Goal: Communication & Community: Participate in discussion

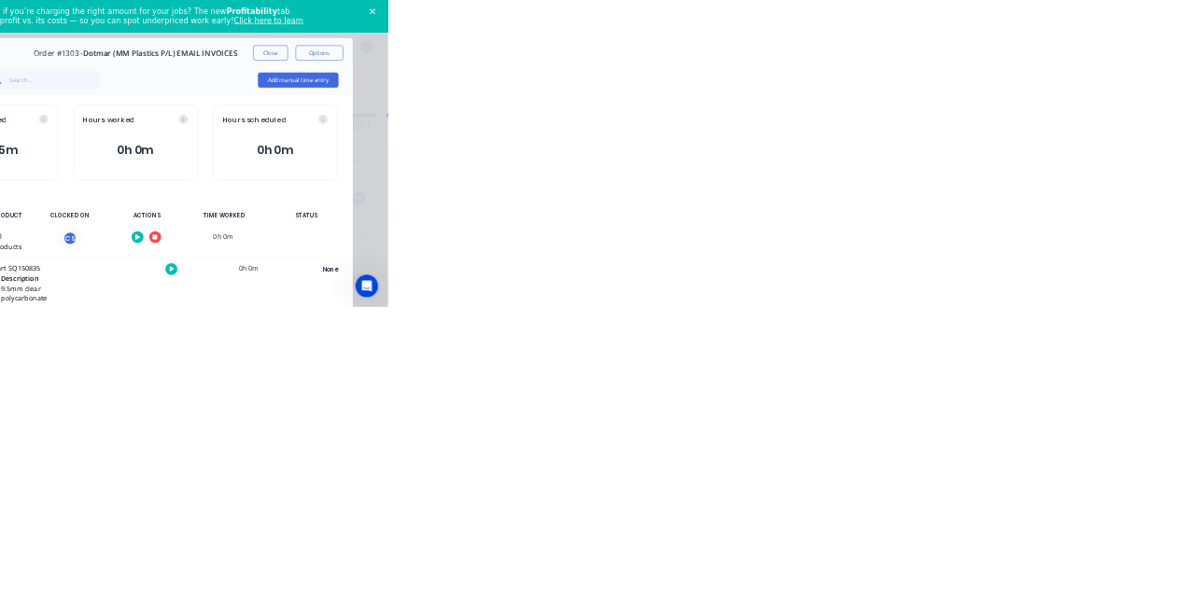
scroll to position [1883, 0]
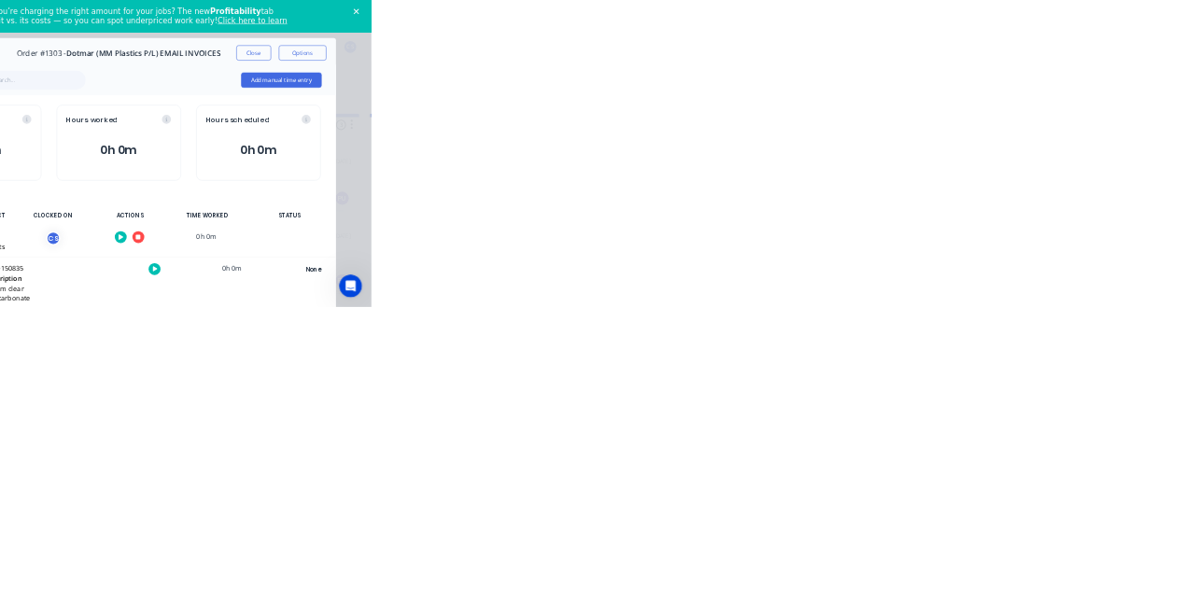
click at [937, 22] on div "Close" at bounding box center [930, 22] width 19 height 11
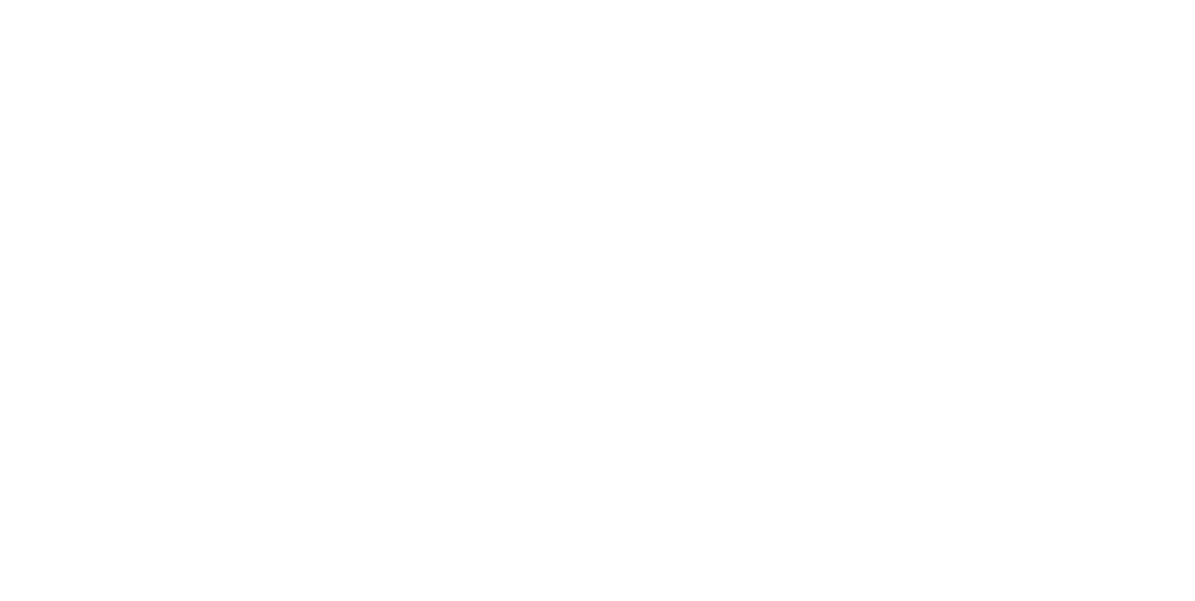
click at [751, 470] on button "button" at bounding box center [738, 464] width 23 height 23
click at [590, 295] on button "Clock Off" at bounding box center [538, 296] width 103 height 30
click at [999, 96] on button "Close" at bounding box center [965, 104] width 68 height 30
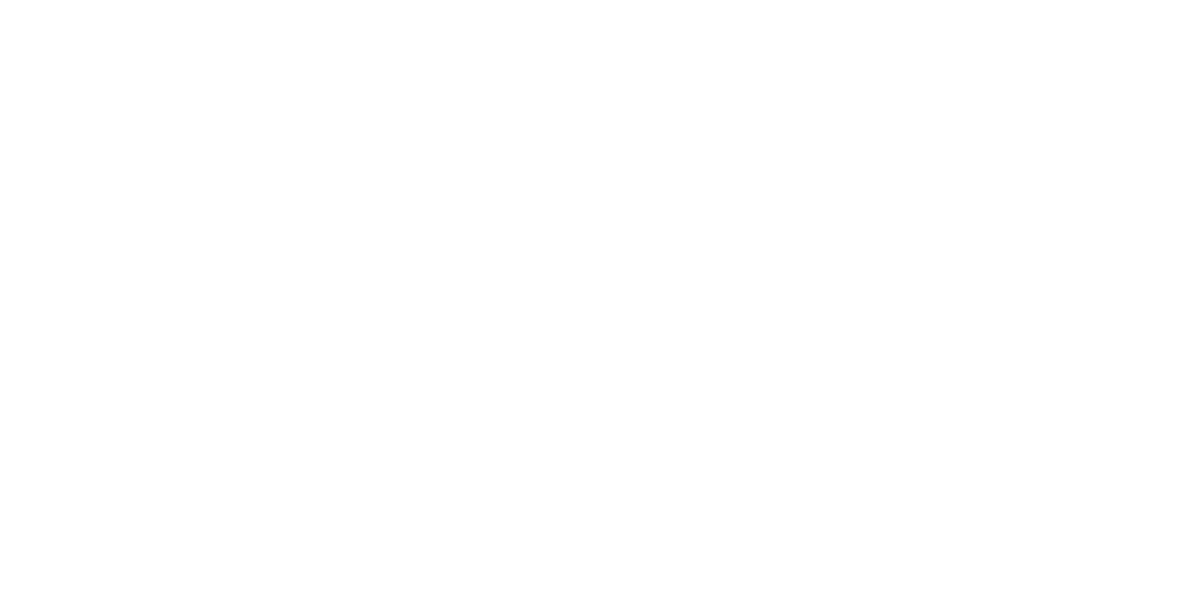
click at [247, 178] on button "Collaborate" at bounding box center [158, 163] width 177 height 47
click at [247, 294] on button "Linked Orders" at bounding box center [158, 303] width 177 height 47
click at [247, 263] on button "Tracking" at bounding box center [158, 256] width 177 height 47
click at [247, 177] on button "Collaborate" at bounding box center [158, 163] width 177 height 47
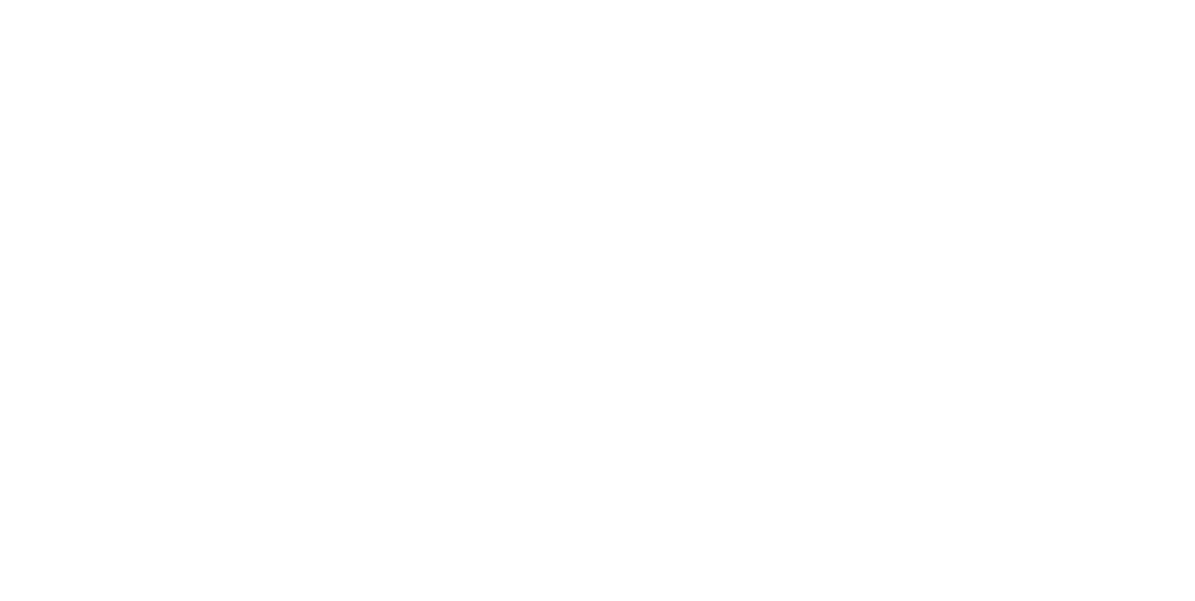
scroll to position [2331, 0]
click at [195, 171] on div "Collaborate" at bounding box center [158, 163] width 74 height 17
click at [247, 212] on button "Checklists 0/0" at bounding box center [158, 210] width 177 height 47
click at [173, 254] on div "Tracking" at bounding box center [146, 256] width 51 height 17
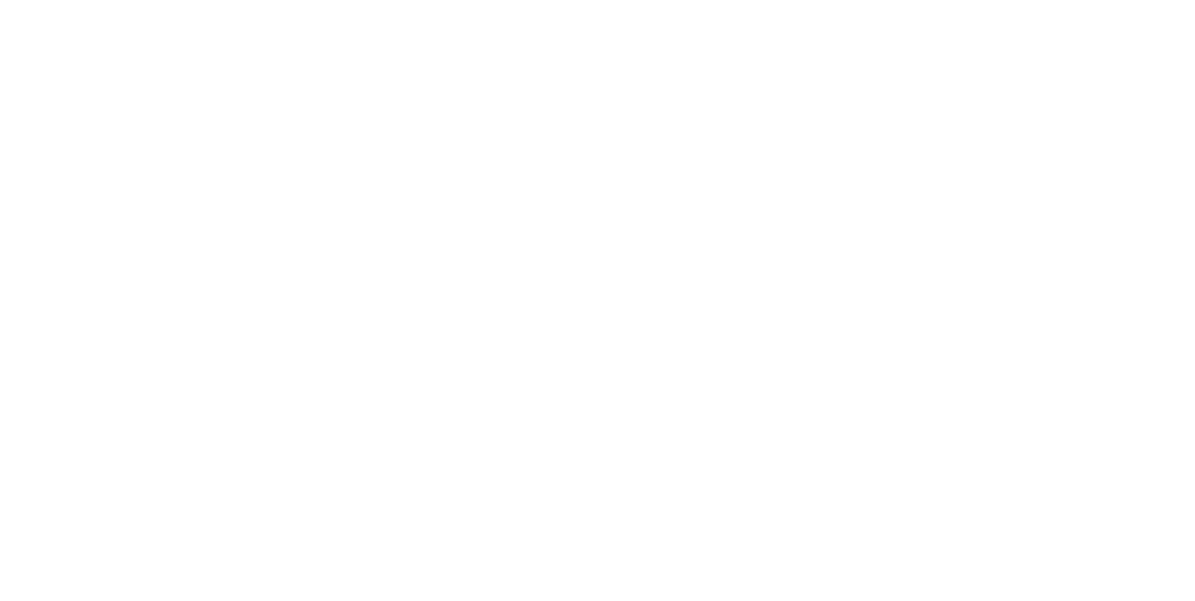
click at [247, 152] on button "Collaborate" at bounding box center [158, 163] width 177 height 47
click at [247, 133] on button "Order details" at bounding box center [158, 116] width 177 height 47
click at [247, 270] on button "Tracking" at bounding box center [158, 256] width 177 height 47
click at [999, 101] on button "Close" at bounding box center [965, 104] width 68 height 30
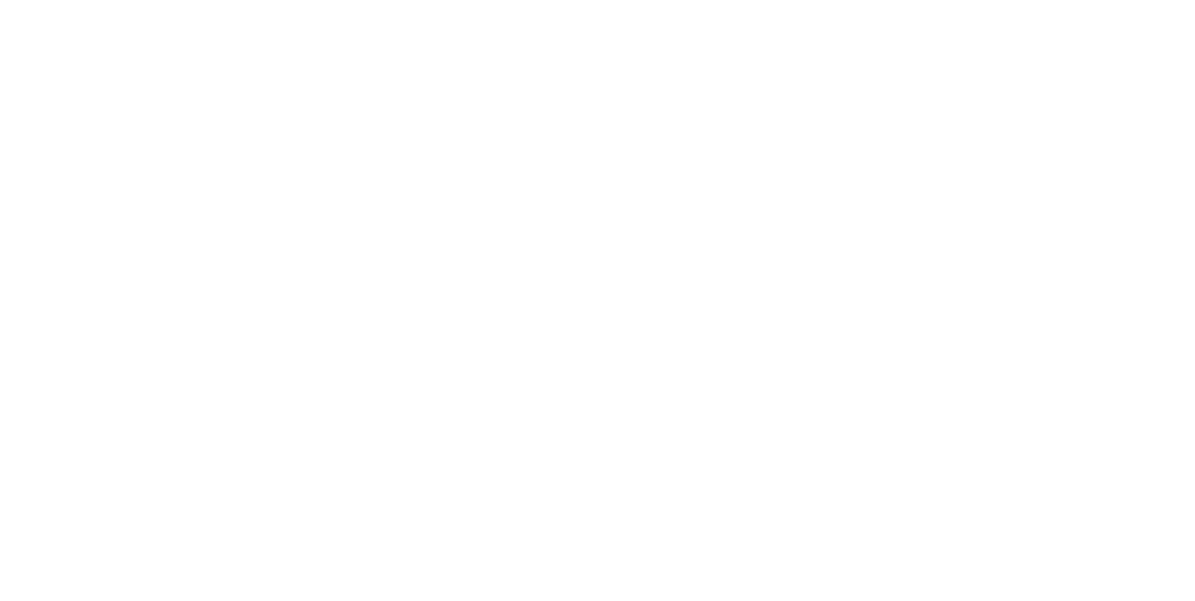
click at [247, 178] on button "Collaborate" at bounding box center [158, 163] width 177 height 47
click at [999, 109] on button "Close" at bounding box center [965, 104] width 68 height 30
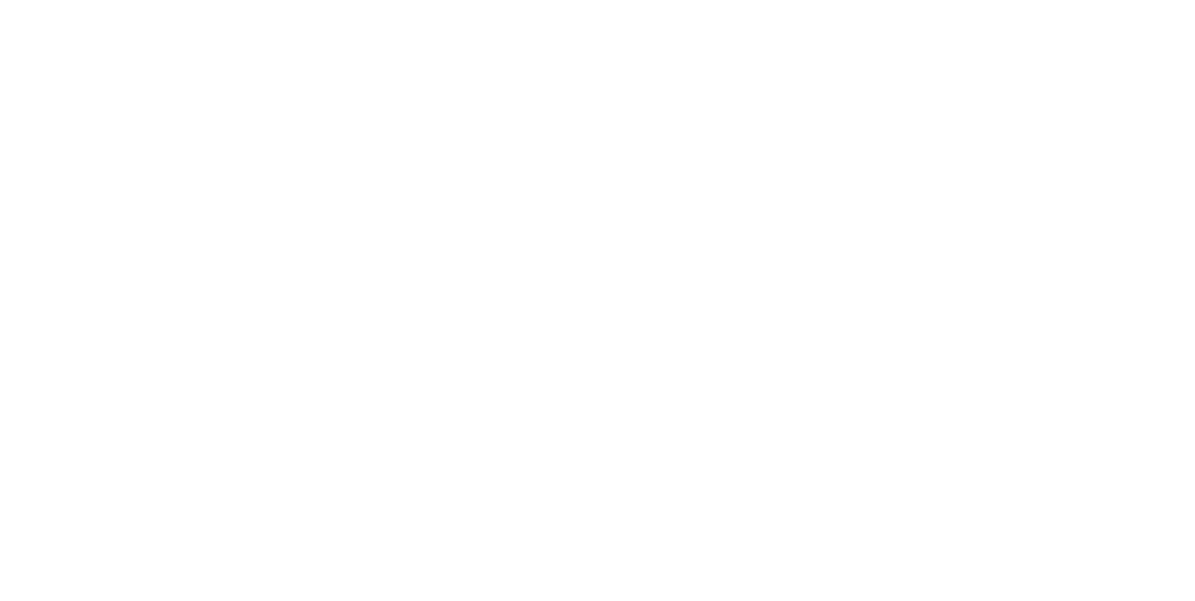
click at [247, 185] on button "Collaborate" at bounding box center [158, 163] width 177 height 47
click at [247, 260] on button "Tracking" at bounding box center [158, 256] width 177 height 47
click at [247, 123] on button "Order details" at bounding box center [158, 116] width 177 height 47
click at [999, 99] on button "Close" at bounding box center [965, 104] width 68 height 30
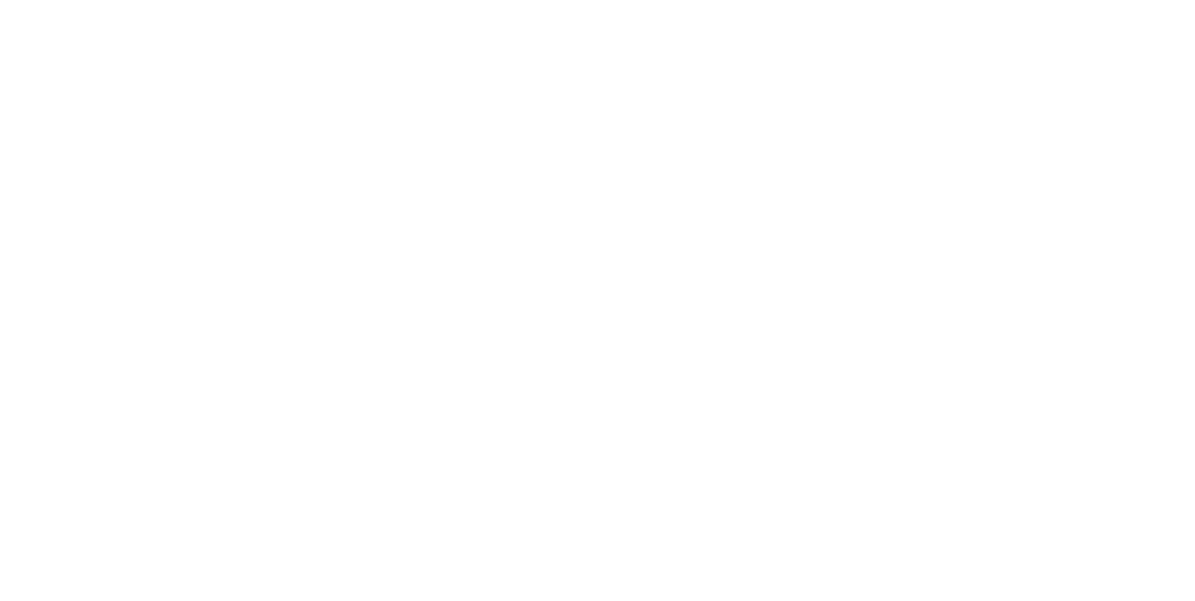
click at [247, 162] on button "Collaborate" at bounding box center [158, 163] width 177 height 47
click at [840, 563] on div "Add a message..." at bounding box center [600, 549] width 480 height 28
click at [1050, 563] on button "Send" at bounding box center [1014, 549] width 74 height 28
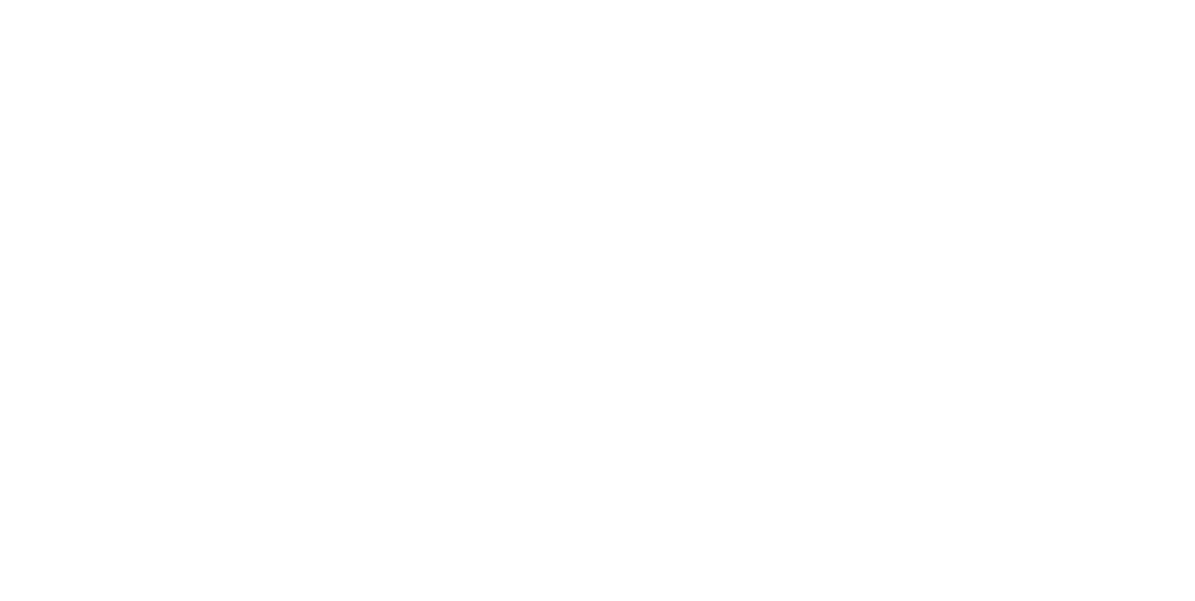
click at [840, 563] on div "Add a message..." at bounding box center [600, 549] width 480 height 28
click at [840, 559] on div at bounding box center [600, 550] width 479 height 20
click at [1050, 563] on button "Send" at bounding box center [1014, 549] width 74 height 28
click at [999, 108] on button "Close" at bounding box center [965, 104] width 68 height 30
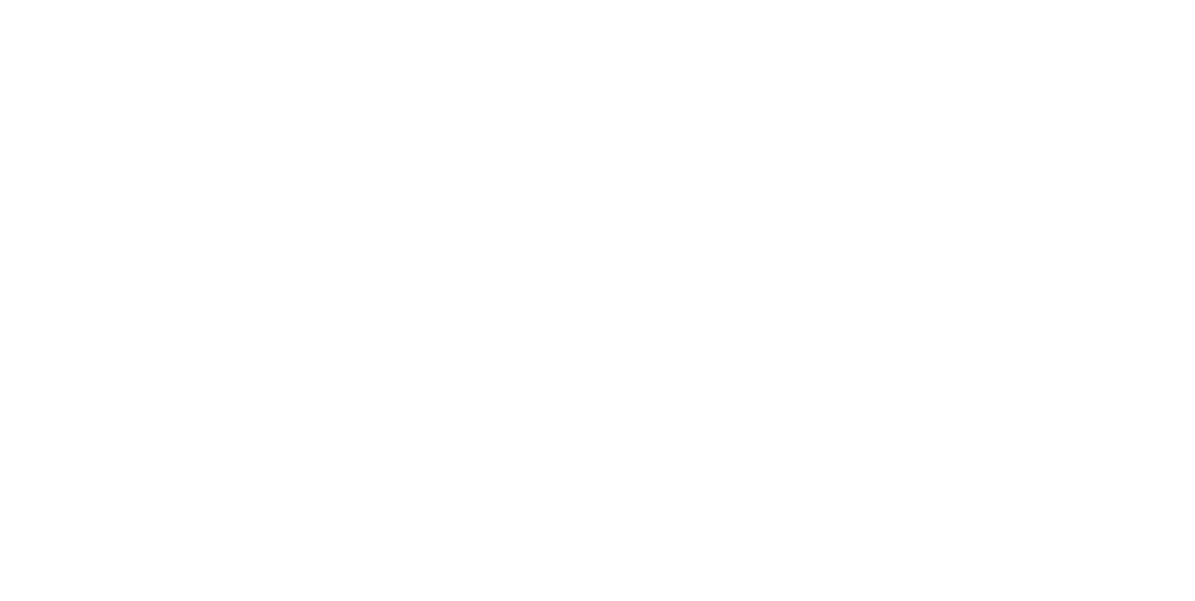
click at [247, 179] on button "Collaborate" at bounding box center [158, 163] width 177 height 47
click at [999, 99] on button "Close" at bounding box center [965, 104] width 68 height 30
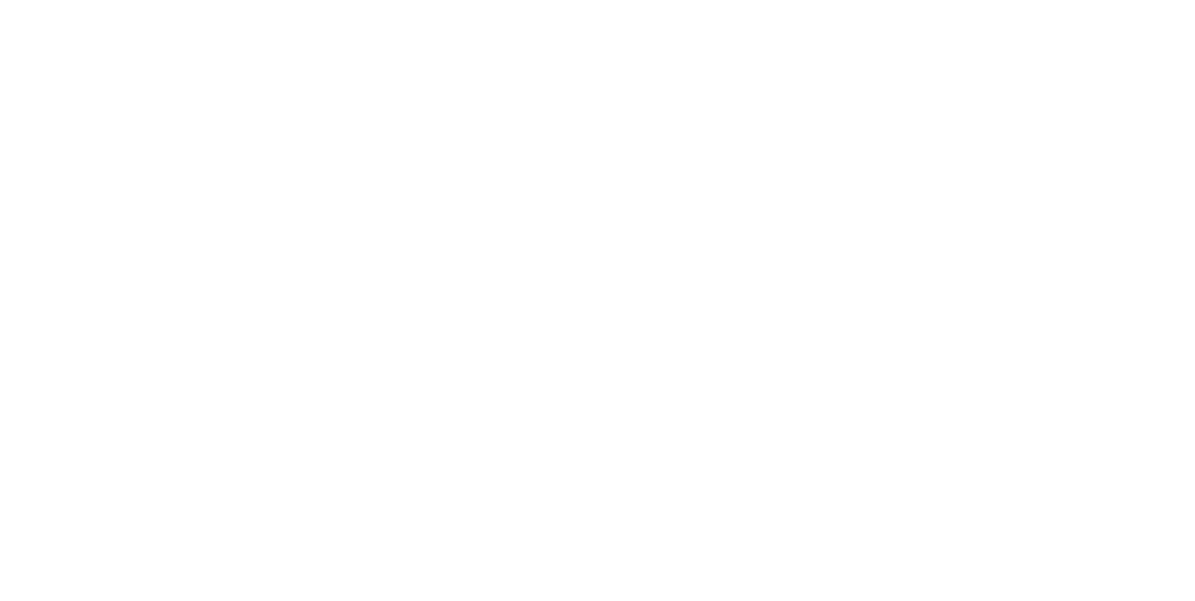
click at [195, 166] on div "Collaborate" at bounding box center [158, 163] width 74 height 17
click at [999, 107] on button "Close" at bounding box center [965, 104] width 68 height 30
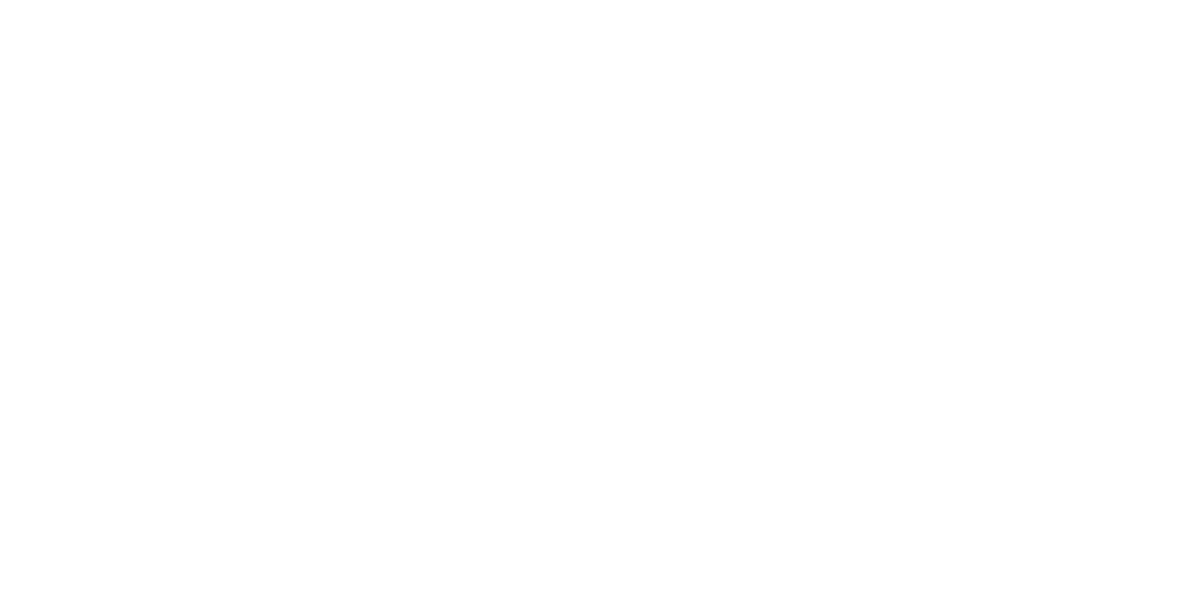
click at [112, 166] on icon at bounding box center [105, 166] width 13 height 11
click at [201, 124] on div "Order details" at bounding box center [160, 116] width 79 height 17
click at [173, 260] on div "Tracking" at bounding box center [146, 256] width 51 height 17
click at [999, 105] on button "Close" at bounding box center [965, 104] width 68 height 30
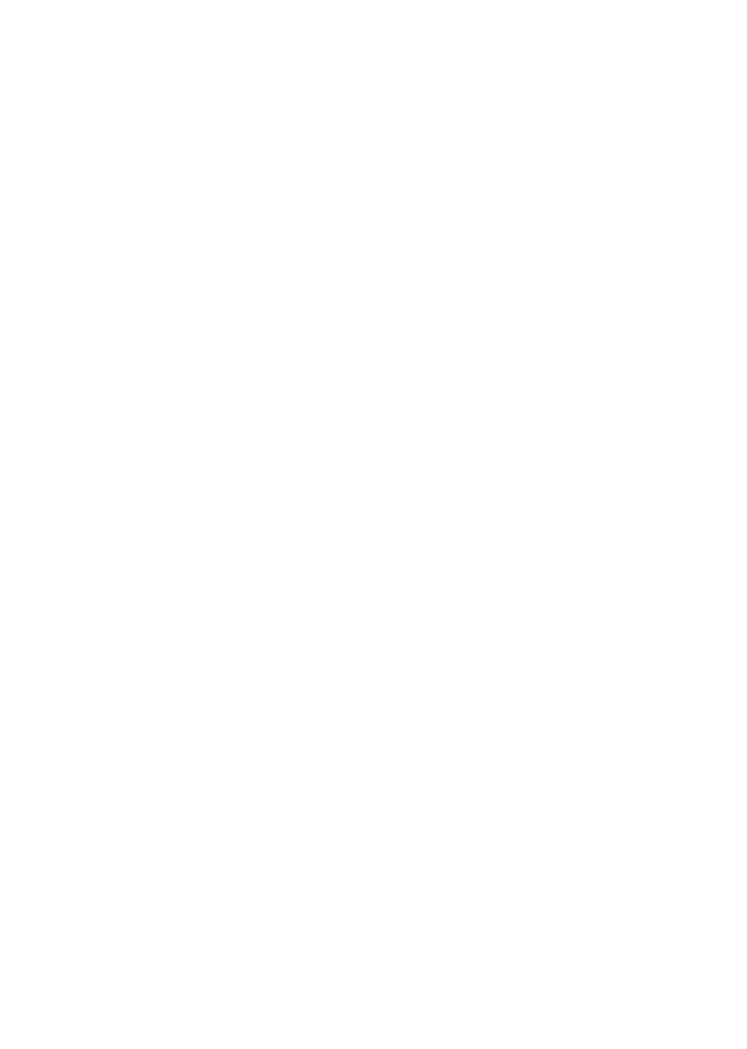
scroll to position [0, 0]
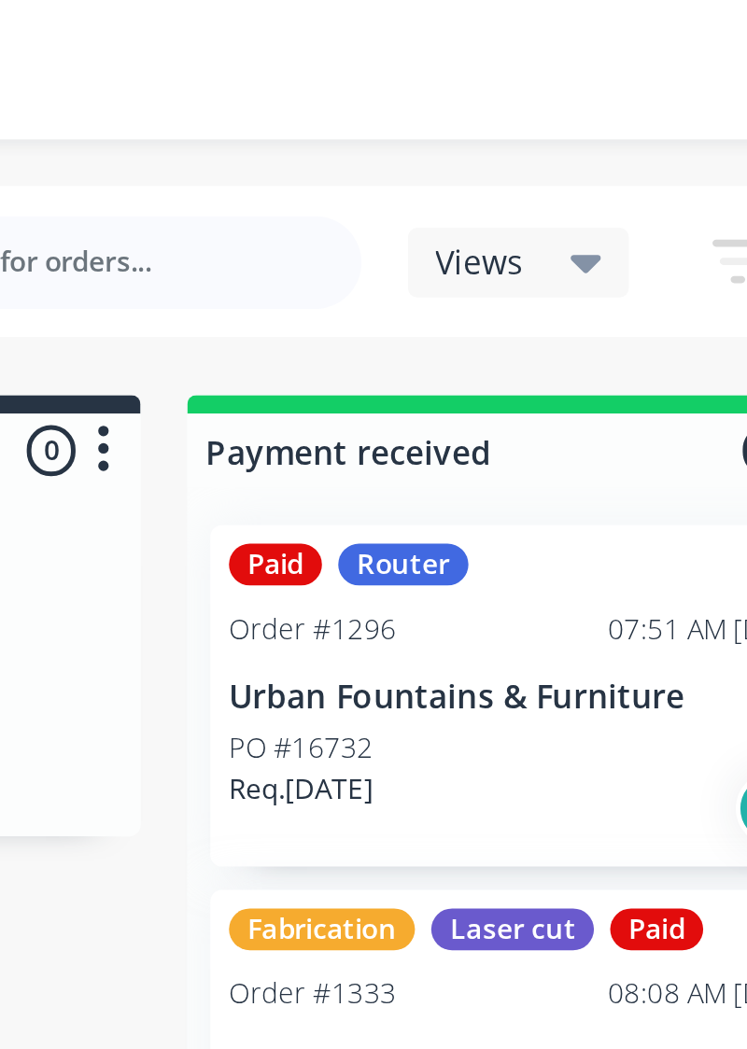
click at [330, 350] on div "Paid Router Order #1296 07:51 AM [DATE] Urban Fountains & Furniture PO #16732 R…" at bounding box center [462, 425] width 269 height 459
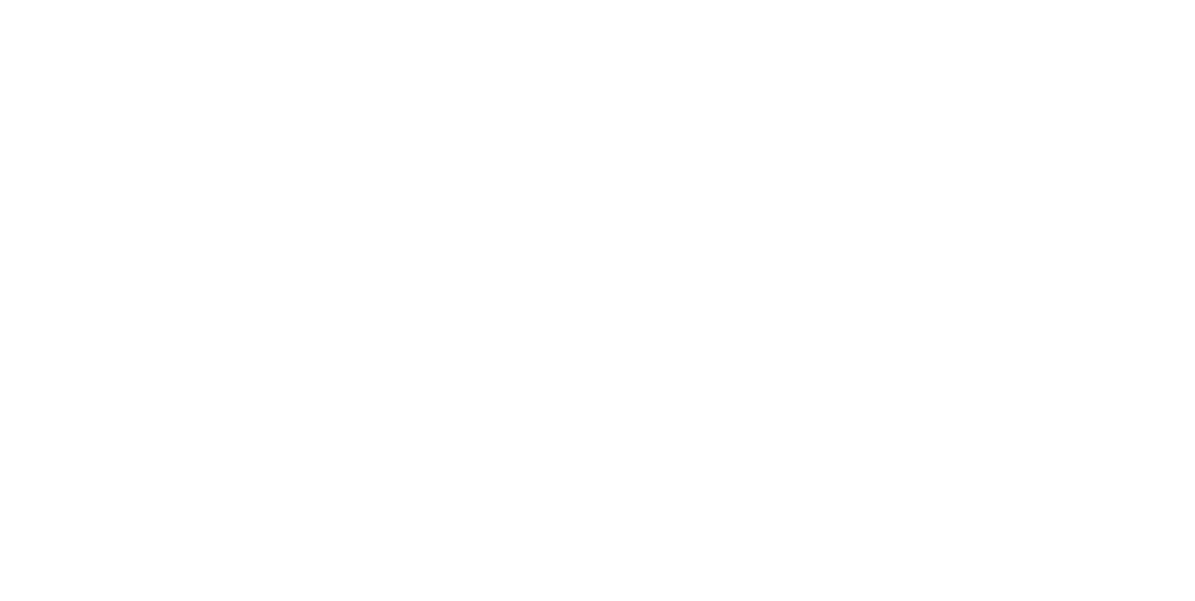
click at [247, 277] on button "Tracking" at bounding box center [158, 256] width 177 height 47
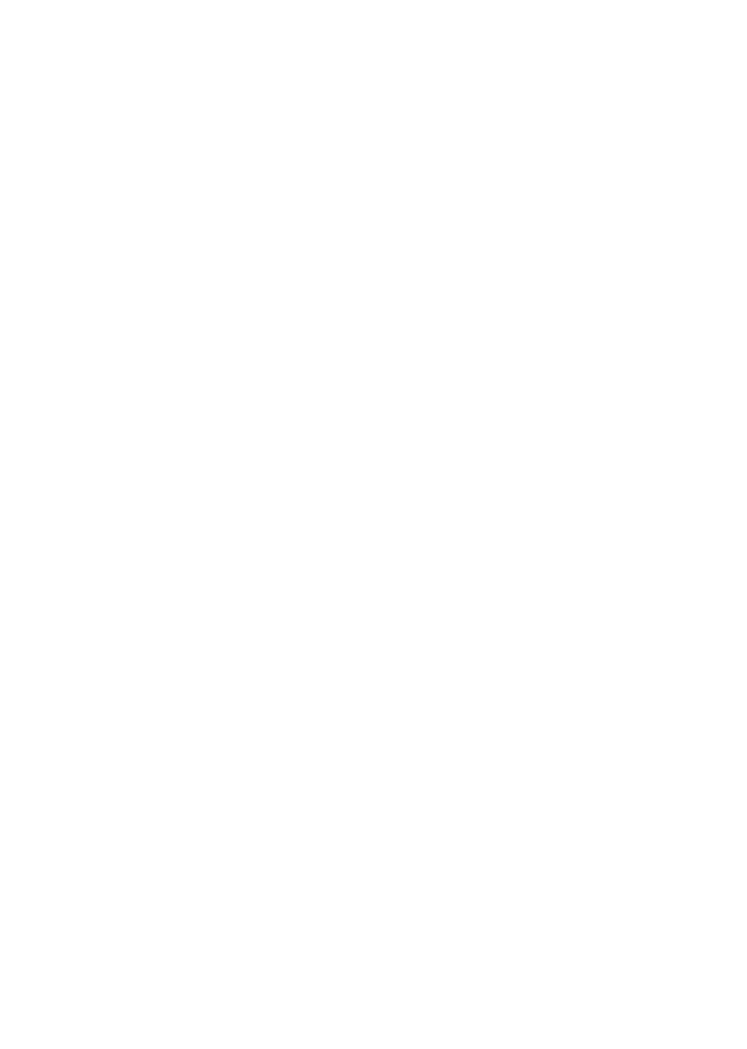
scroll to position [0, 0]
